Goal: Information Seeking & Learning: Learn about a topic

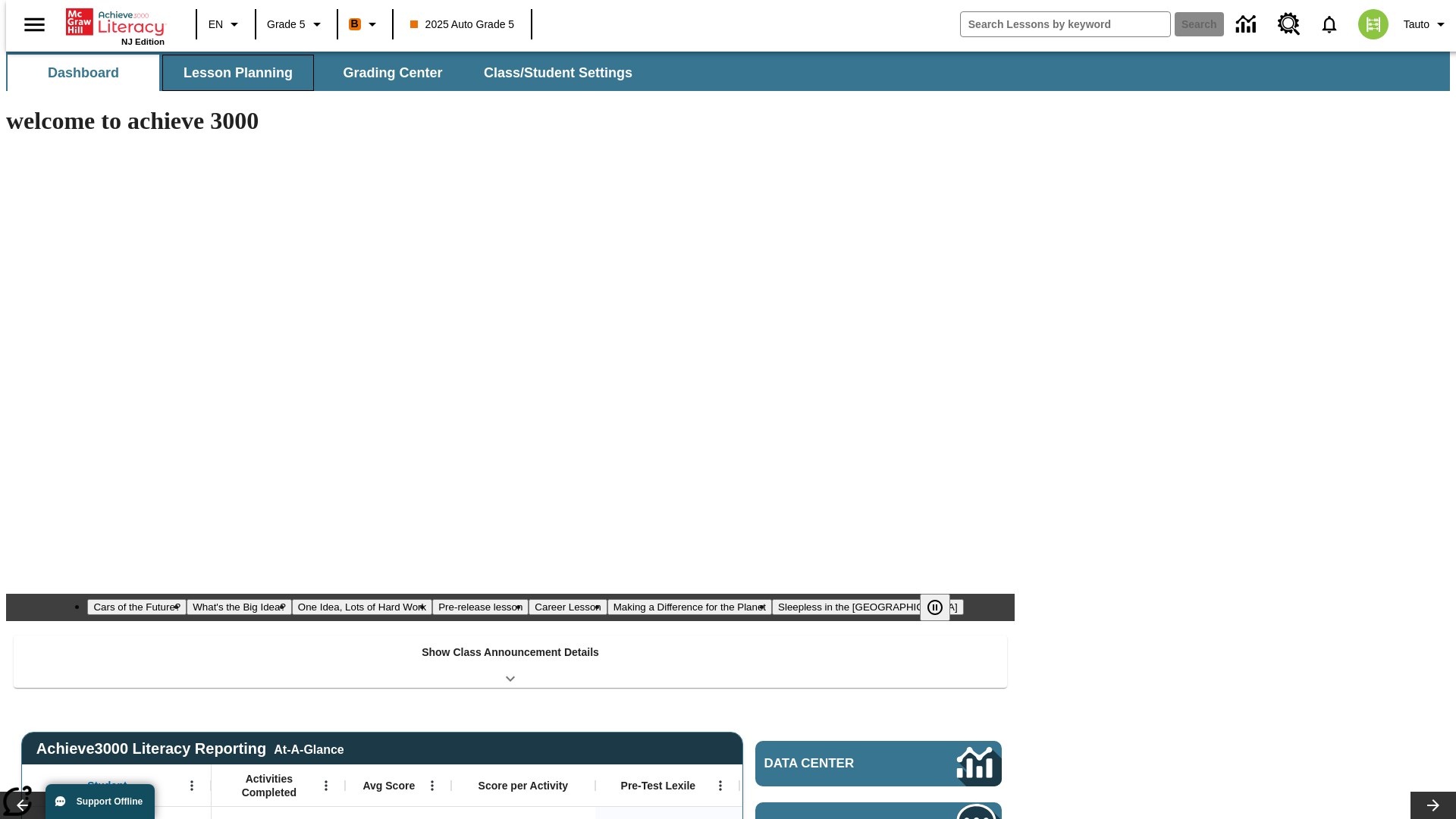
click at [232, 73] on span "Lesson Planning" at bounding box center [237, 74] width 109 height 18
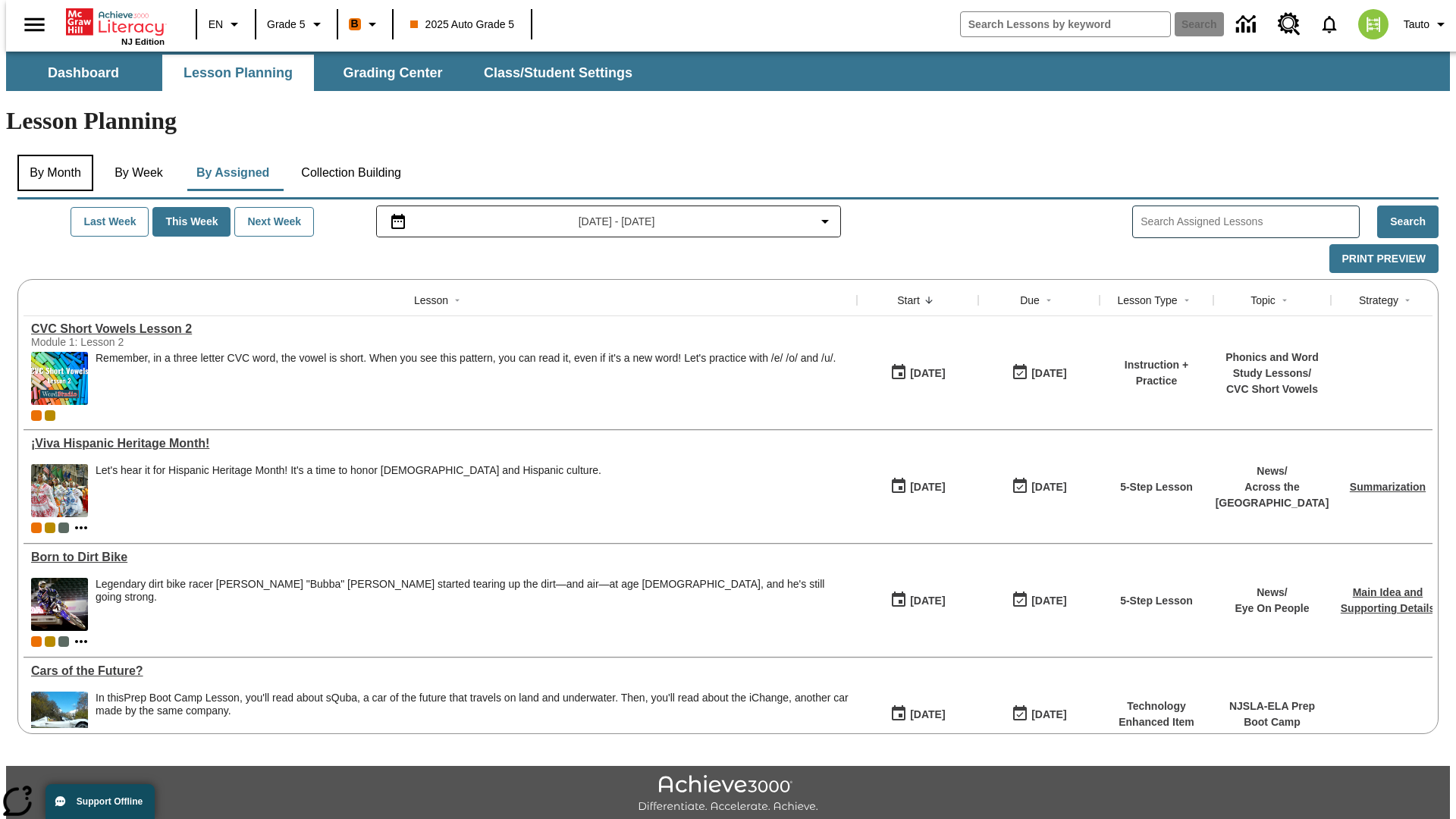
click at [51, 155] on button "By Month" at bounding box center [56, 173] width 76 height 36
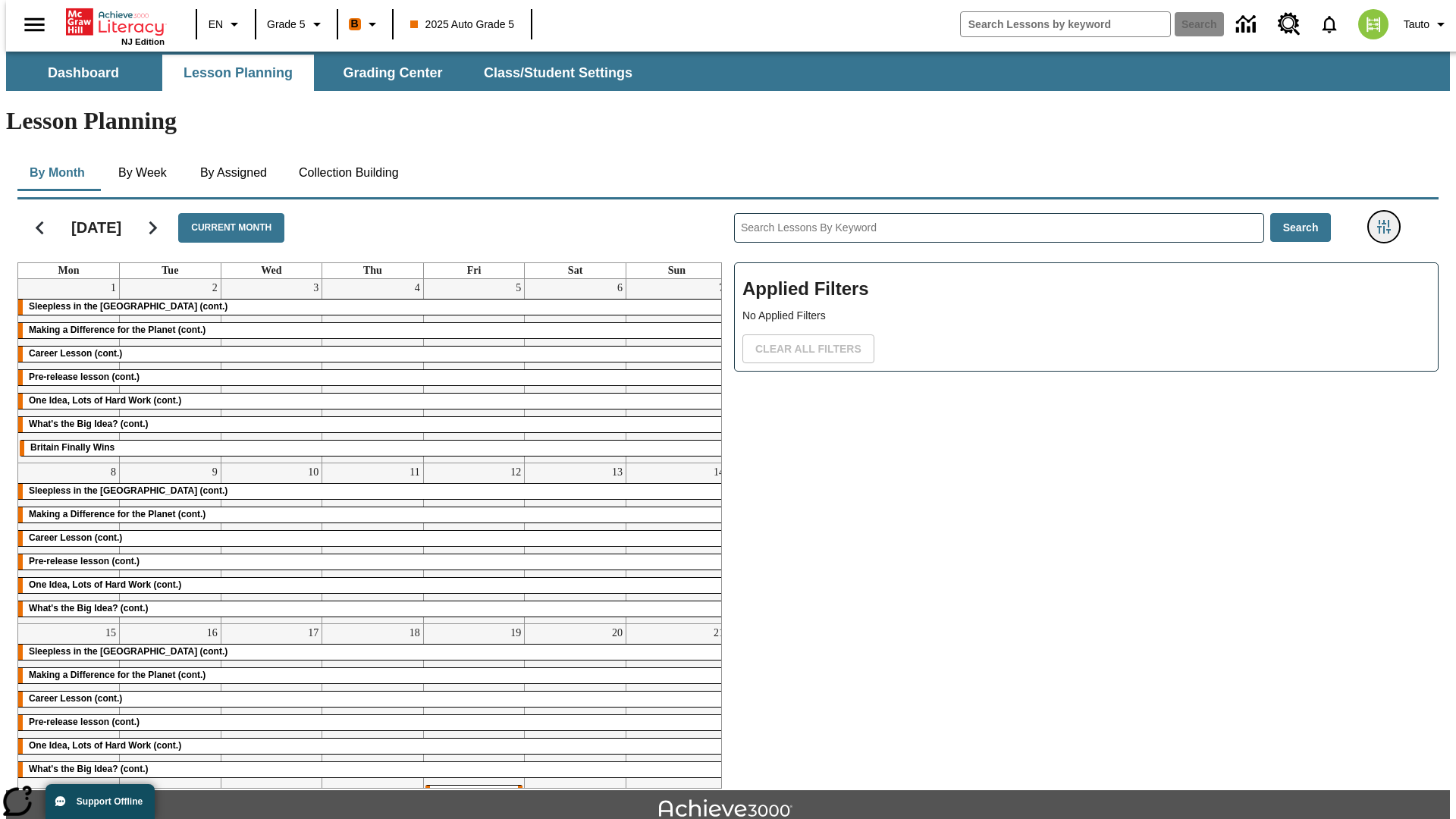
click at [1389, 220] on icon "Filters Side menu" at bounding box center [1384, 226] width 14 height 14
